Goal: Task Accomplishment & Management: Complete application form

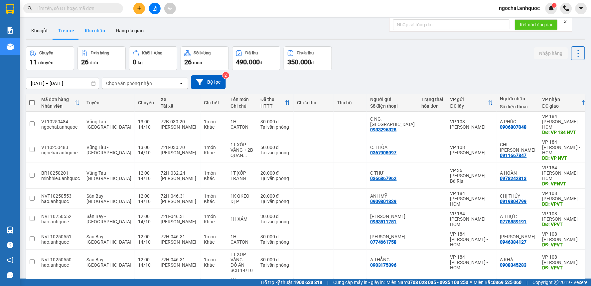
click at [97, 26] on button "Kho nhận" at bounding box center [95, 31] width 31 height 16
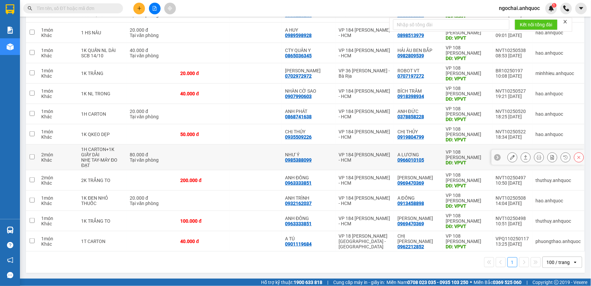
scroll to position [110, 0]
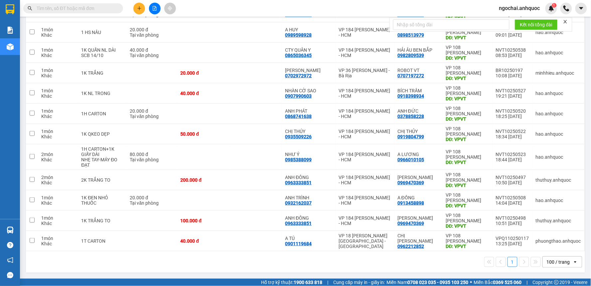
click at [111, 8] on input "text" at bounding box center [76, 8] width 79 height 7
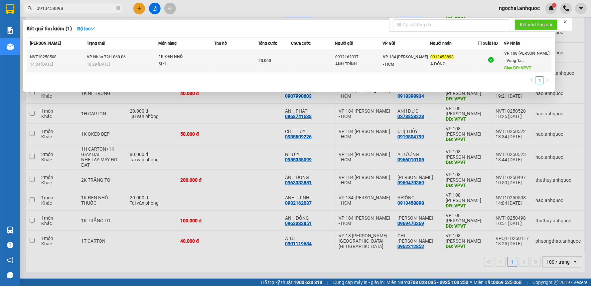
type input "0913458898"
click at [213, 65] on span "1K ĐEN NHỎ SL: 1" at bounding box center [186, 60] width 55 height 14
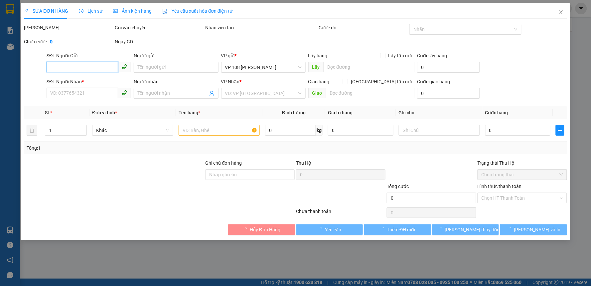
type input "0932162037"
type input "ANH TRÌNH"
type input "0913458898"
type input "A ĐỒNG"
type input "VPVT"
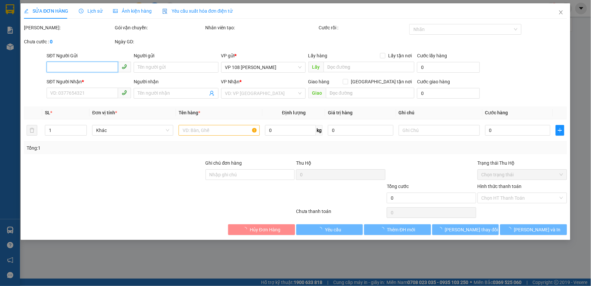
type input "TM 13/10 VP184 HẢO"
type input "20.000"
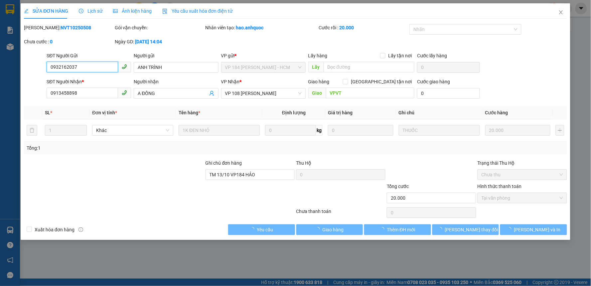
checkbox input "true"
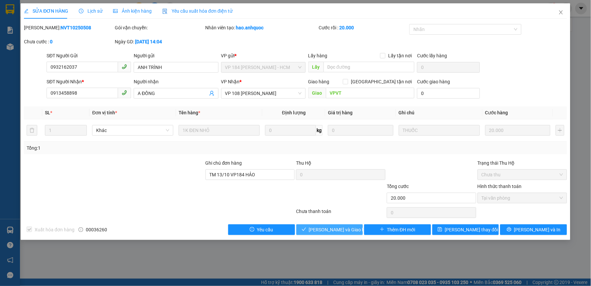
click at [342, 231] on span "[PERSON_NAME] và Giao hàng" at bounding box center [341, 229] width 64 height 7
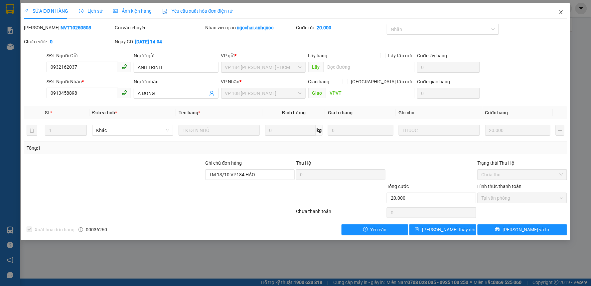
click at [563, 14] on icon "close" at bounding box center [562, 12] width 4 height 4
